Goal: Task Accomplishment & Management: Complete application form

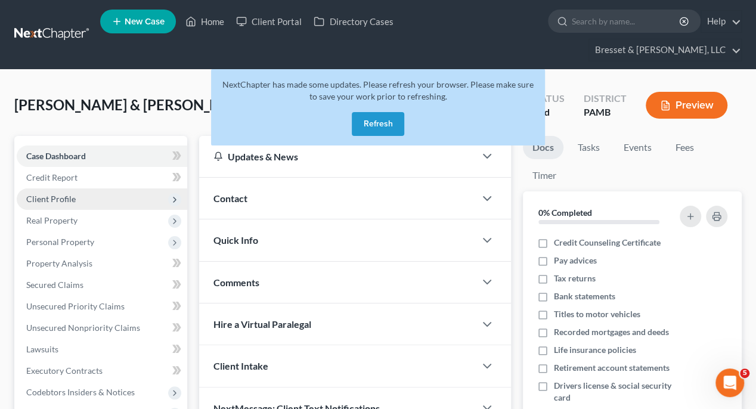
click at [66, 194] on span "Client Profile" at bounding box center [51, 199] width 50 height 10
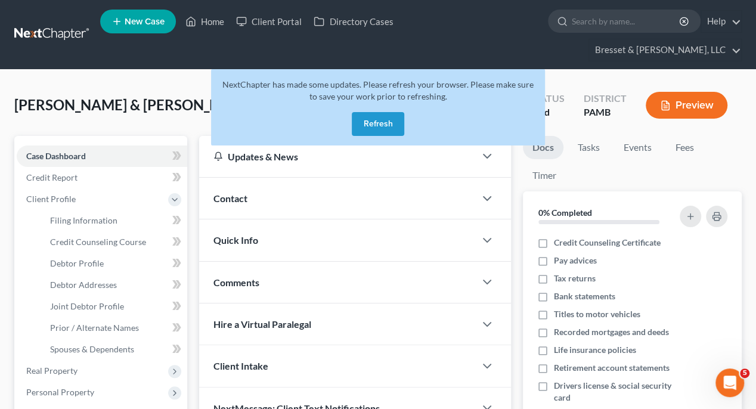
click at [377, 112] on button "Refresh" at bounding box center [378, 124] width 52 height 24
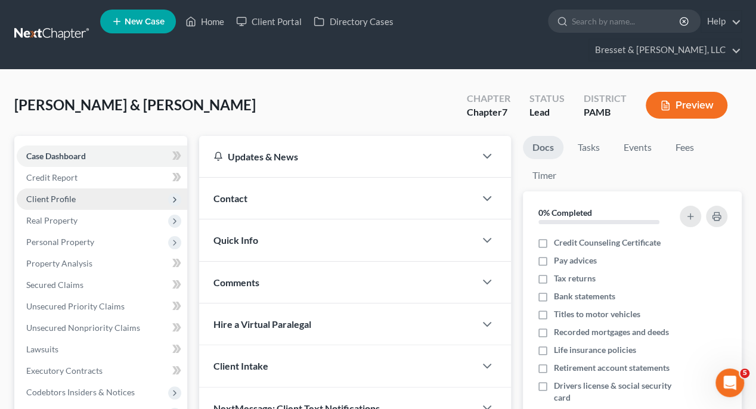
click at [65, 194] on span "Client Profile" at bounding box center [51, 199] width 50 height 10
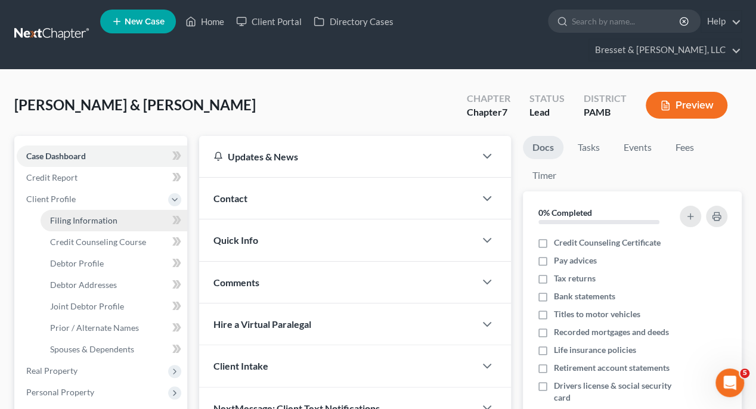
click at [76, 215] on span "Filing Information" at bounding box center [83, 220] width 67 height 10
select select "1"
select select "0"
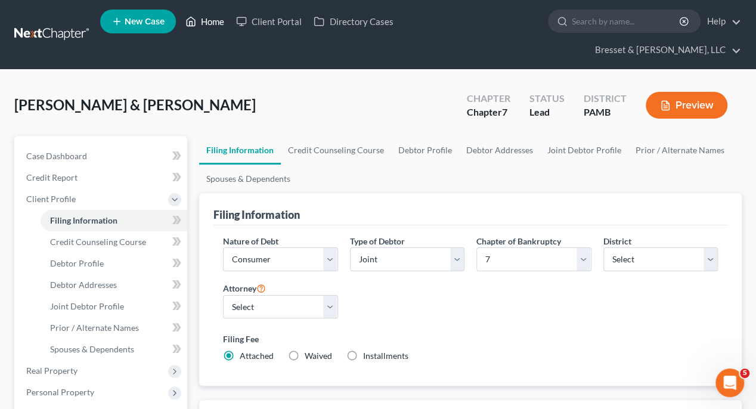
click at [209, 27] on link "Home" at bounding box center [205, 21] width 51 height 21
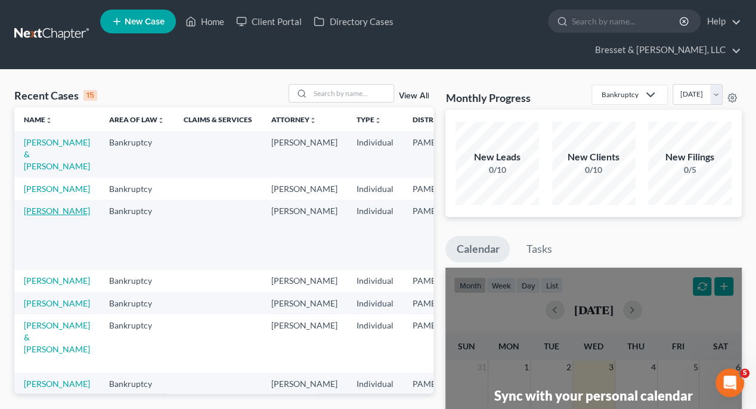
click at [43, 206] on link "Cianciotta, Michael" at bounding box center [57, 211] width 66 height 10
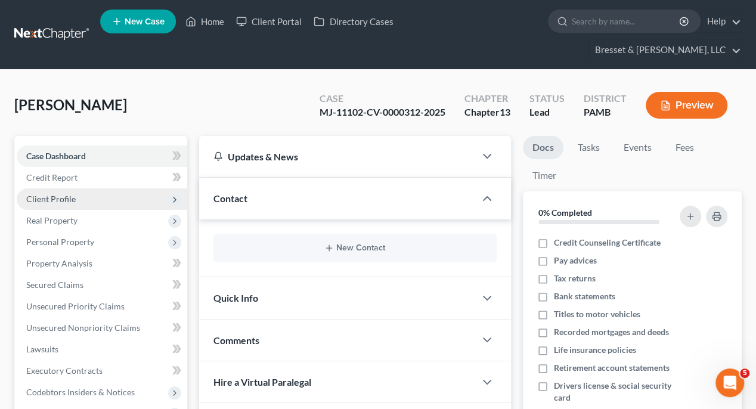
click at [73, 194] on span "Client Profile" at bounding box center [51, 199] width 50 height 10
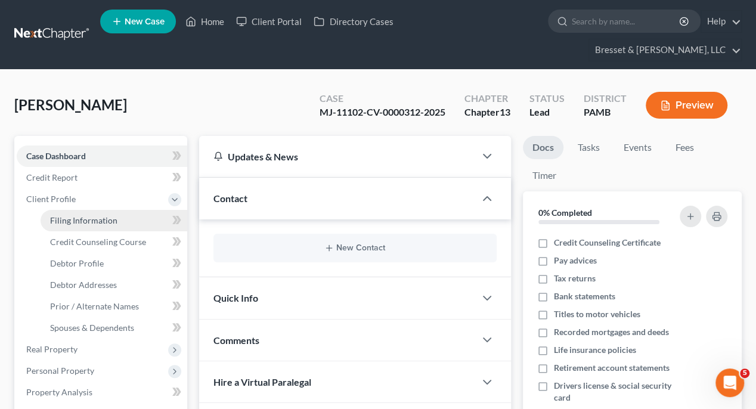
click at [76, 210] on link "Filing Information" at bounding box center [114, 220] width 147 height 21
select select "1"
select select "0"
select select "3"
select select "68"
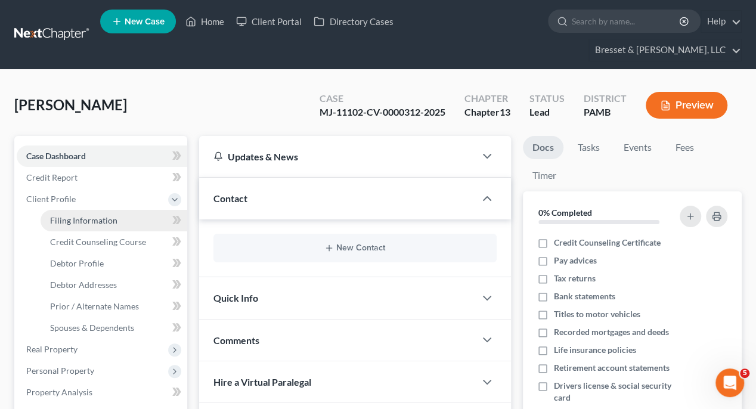
select select "0"
select select "39"
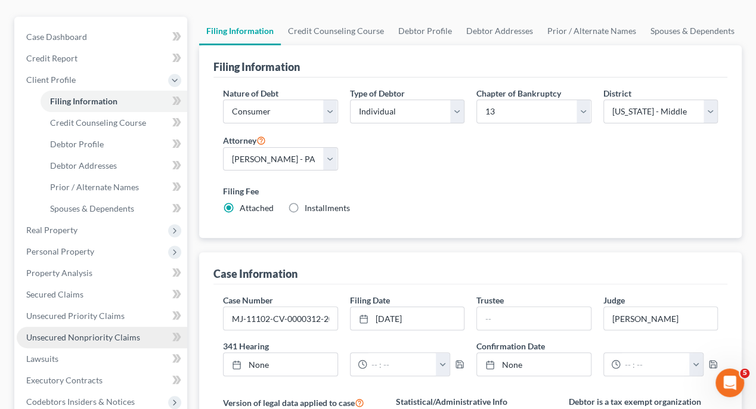
scroll to position [179, 0]
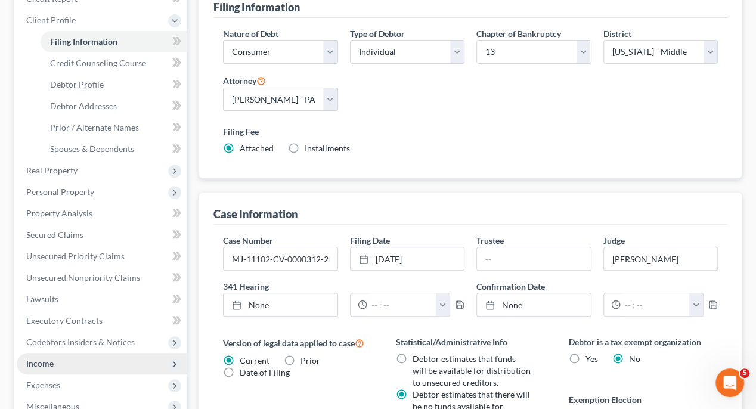
click at [48, 359] on span "Income" at bounding box center [39, 364] width 27 height 10
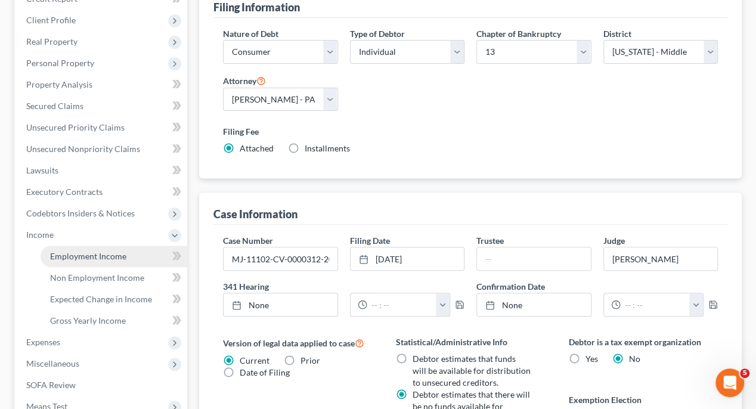
click at [95, 251] on span "Employment Income" at bounding box center [88, 256] width 76 height 10
